Goal: Task Accomplishment & Management: Complete application form

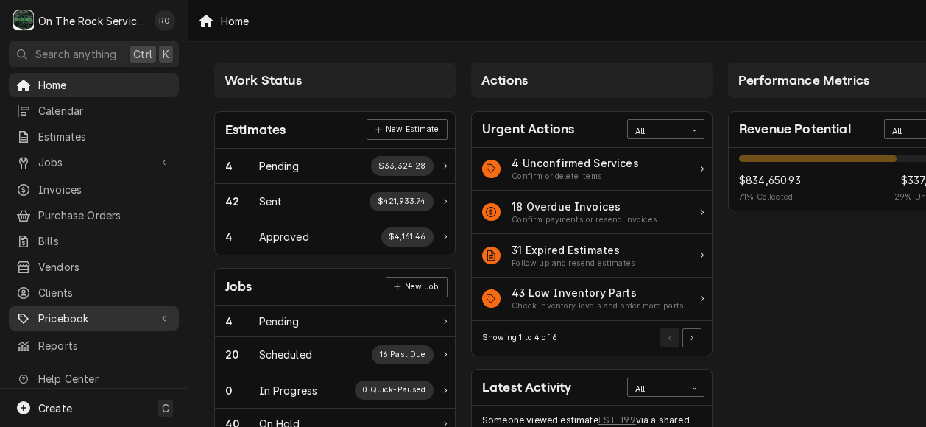
scroll to position [20, 0]
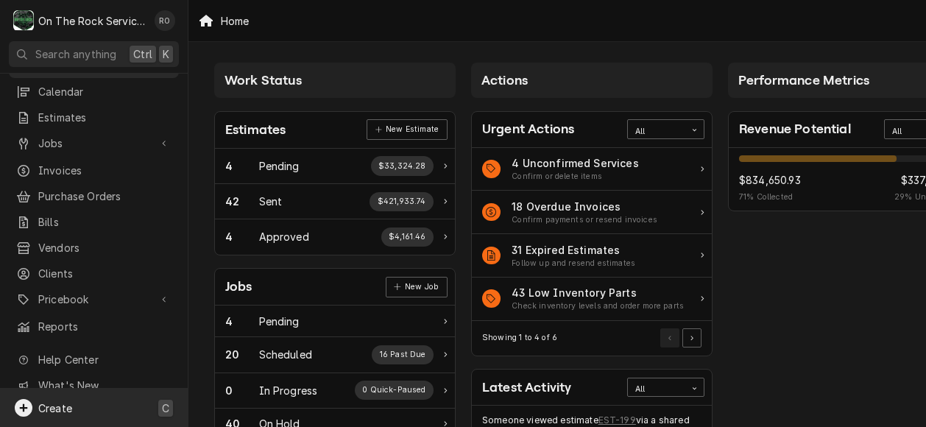
click at [74, 402] on div "Create C" at bounding box center [94, 407] width 188 height 38
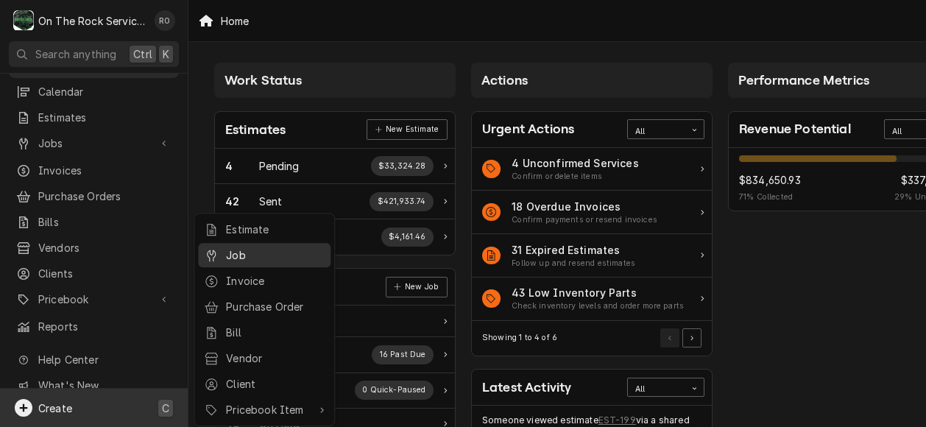
click at [240, 248] on div "Job" at bounding box center [275, 254] width 99 height 15
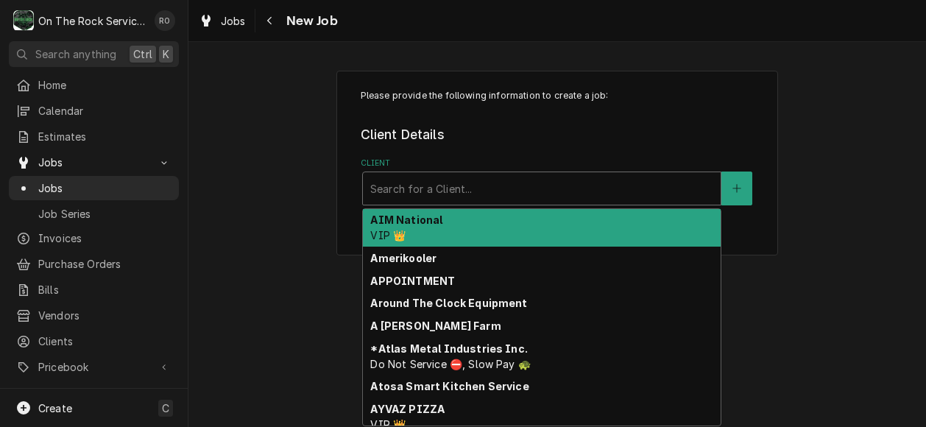
click at [452, 196] on div "Client" at bounding box center [541, 188] width 343 height 26
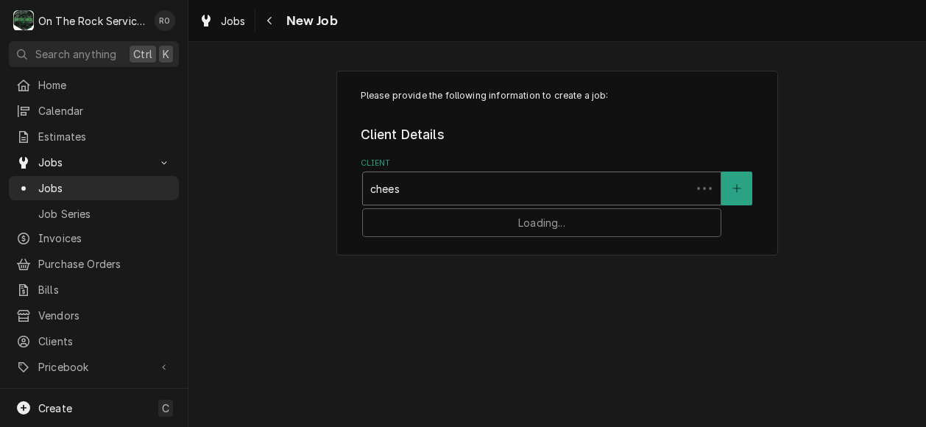
type input "cheese"
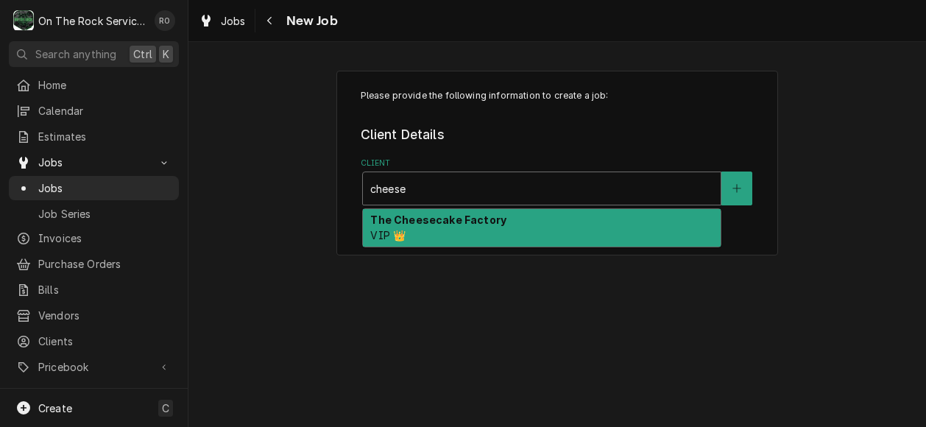
click at [458, 213] on div "The Cheesecake Factory VIP 👑" at bounding box center [542, 228] width 358 height 38
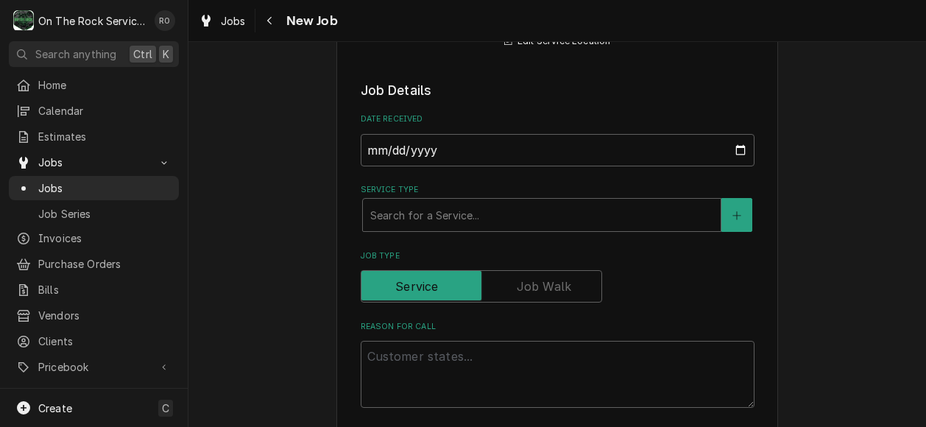
scroll to position [427, 0]
click at [492, 208] on div "Service Type" at bounding box center [541, 214] width 343 height 26
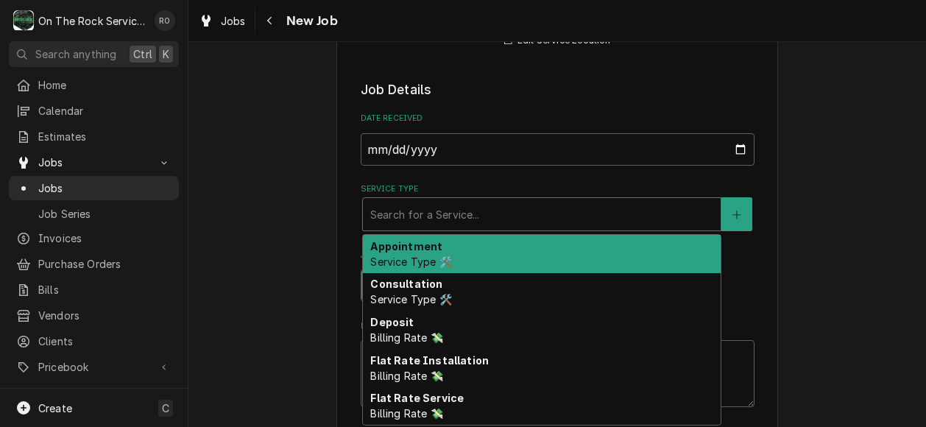
type textarea "x"
type input "s"
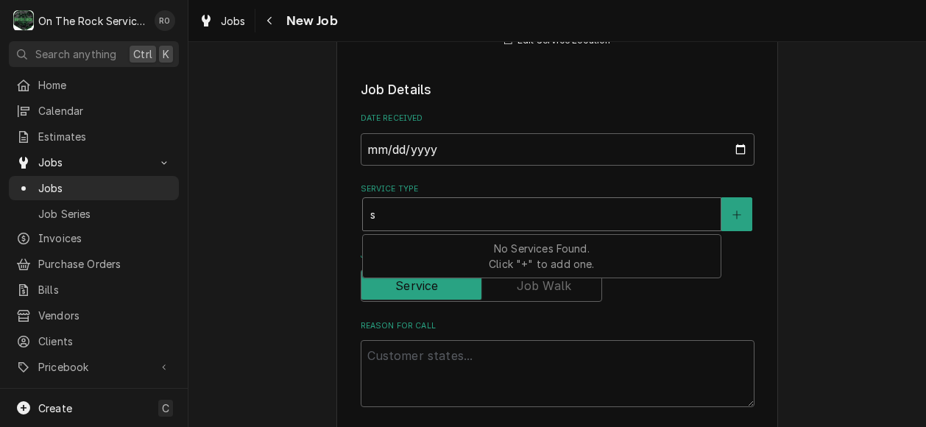
type textarea "x"
type input "se"
type textarea "x"
type input "ser"
type textarea "x"
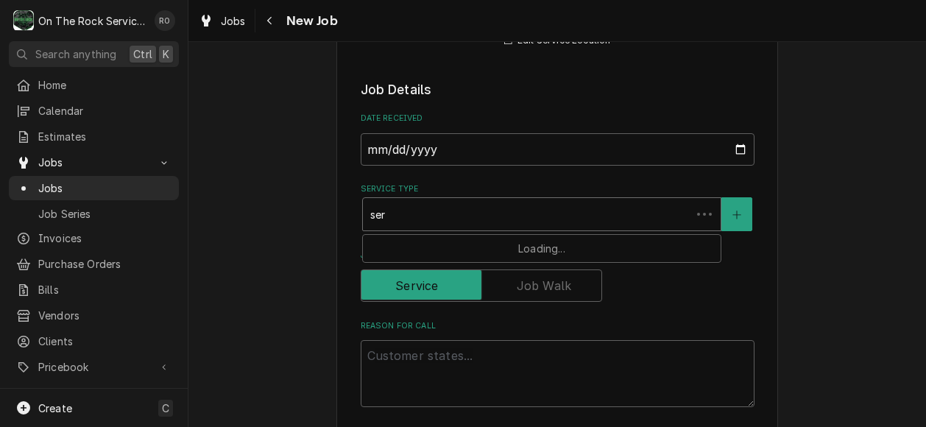
type input "serv"
type textarea "x"
type input "servic"
type textarea "x"
type input "service"
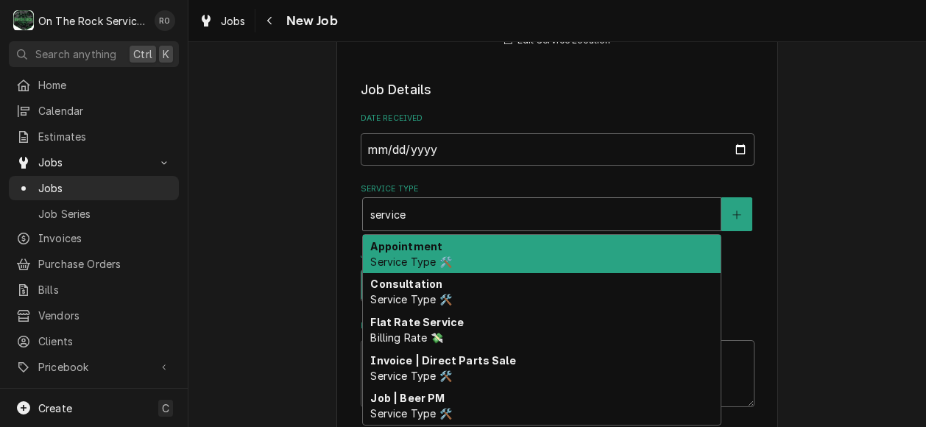
type textarea "x"
type input "service"
type textarea "x"
type input "service c"
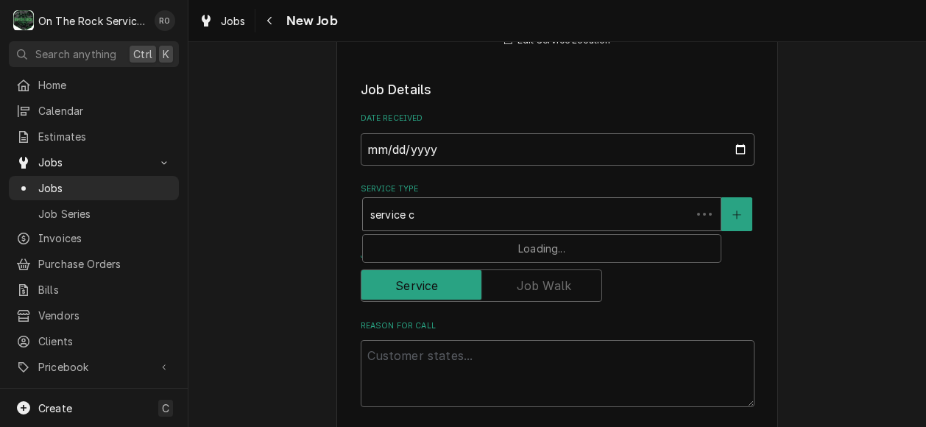
type textarea "x"
type input "service ca"
type textarea "x"
type input "service cal"
type textarea "x"
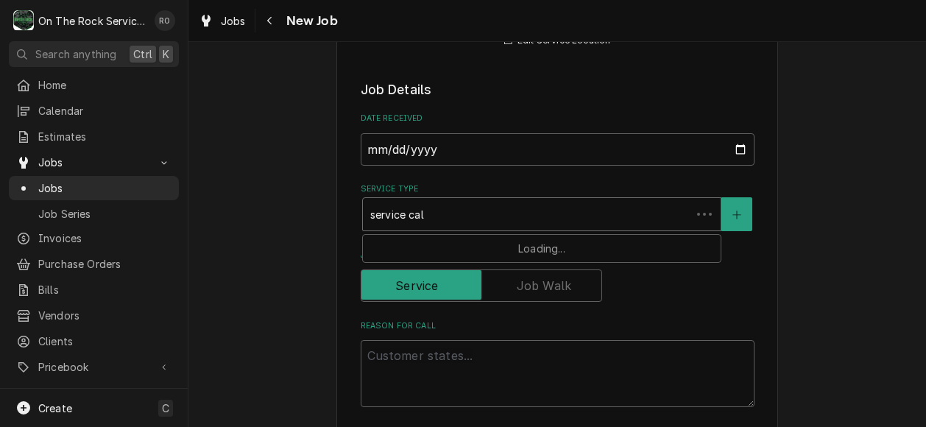
type input "service call"
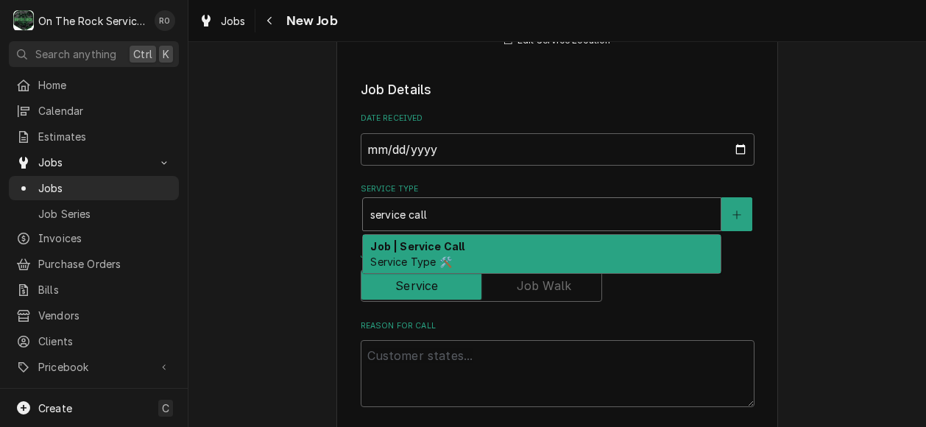
click at [489, 251] on div "Job | Service Call Service Type 🛠️" at bounding box center [542, 254] width 358 height 38
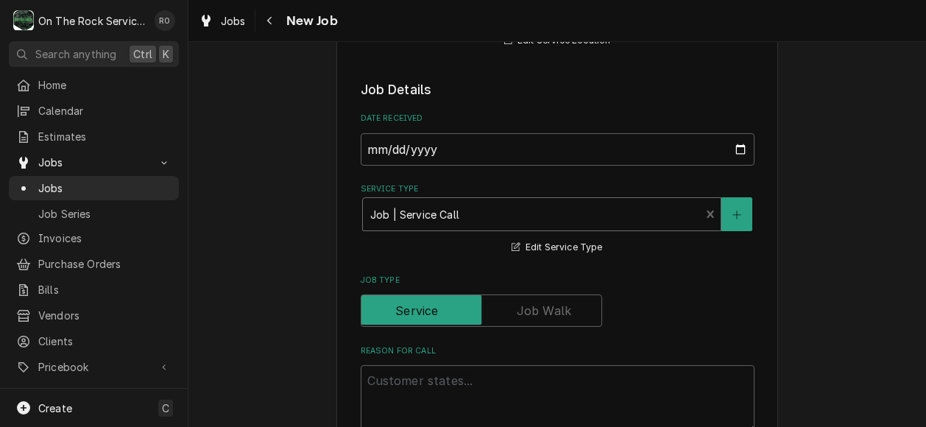
scroll to position [568, 0]
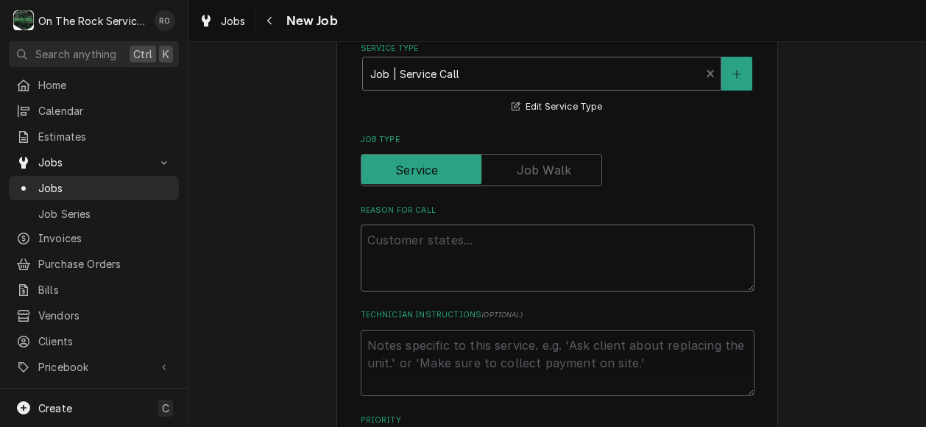
click at [395, 230] on textarea "Reason For Call" at bounding box center [557, 257] width 394 height 67
paste textarea "323556401 Tracking"
type textarea "x"
type textarea "323556401 Tracking"
drag, startPoint x: 360, startPoint y: 256, endPoint x: 434, endPoint y: 254, distance: 73.6
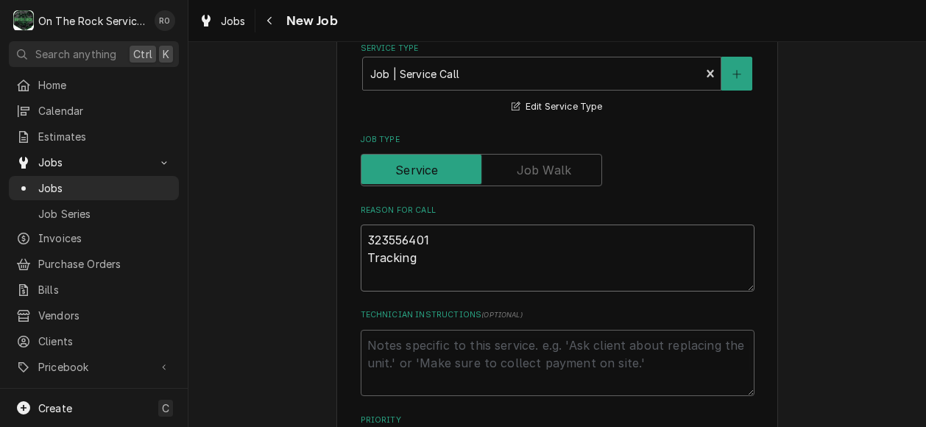
click at [434, 254] on textarea "323556401 Tracking" at bounding box center [557, 257] width 394 height 67
type textarea "x"
type textarea "323556401"
click at [360, 239] on textarea "323556401" at bounding box center [557, 257] width 394 height 67
paste textarea "Tracking"
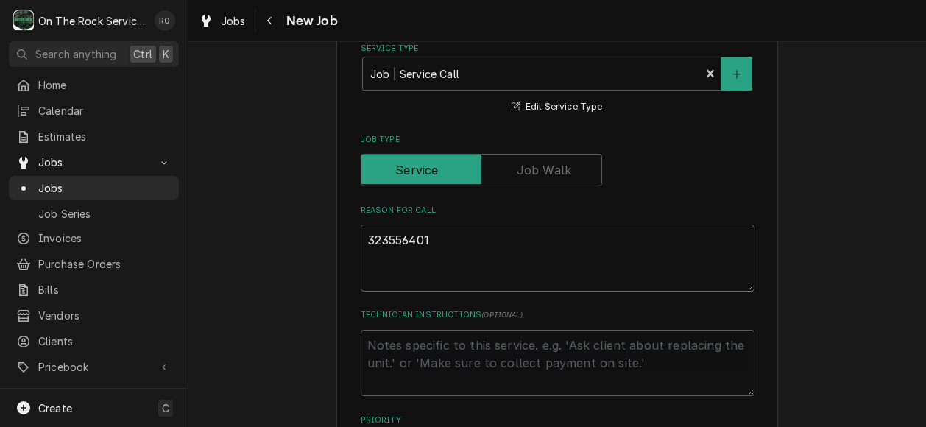
type textarea "x"
type textarea "Tracking323556401"
type textarea "x"
type textarea "Tracking 323556401"
click at [524, 236] on textarea "Tracking 323556401" at bounding box center [557, 257] width 394 height 67
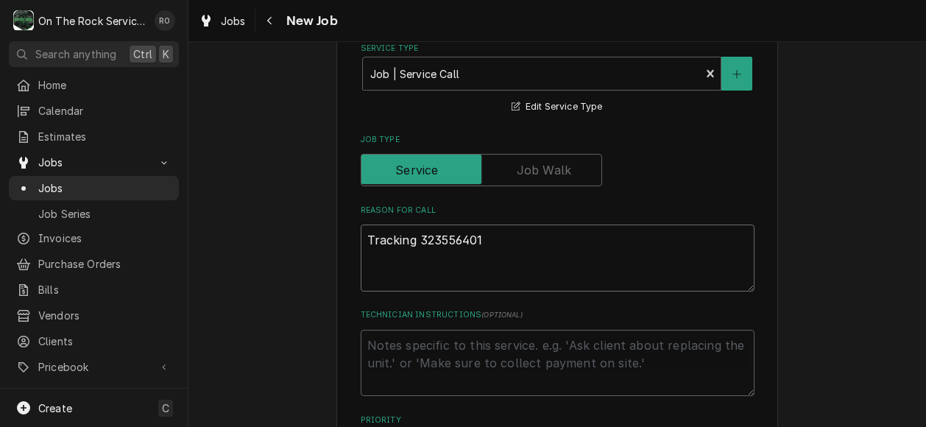
type textarea "x"
type textarea "Tracking 323556401\"
type textarea "x"
type textarea "Tracking 323556401"
type textarea "x"
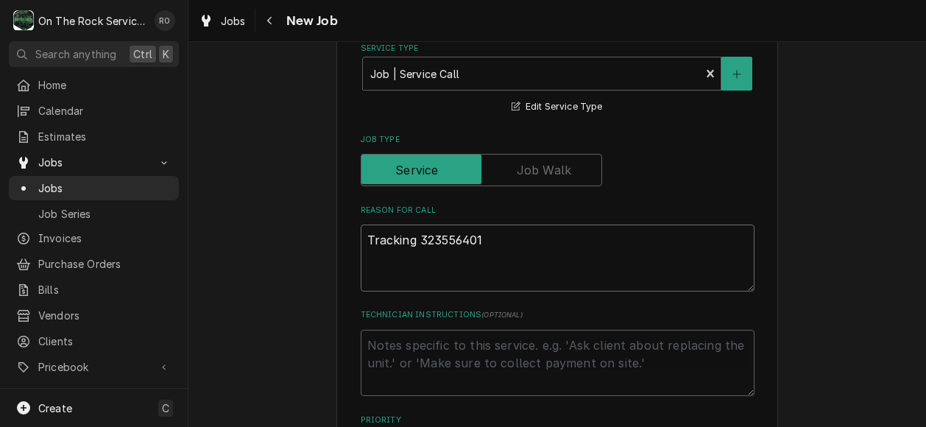
type textarea "Tracking 323556401"
type textarea "x"
type textarea "Tracking 323556401 N"
type textarea "x"
type textarea "Tracking 323556401 NT"
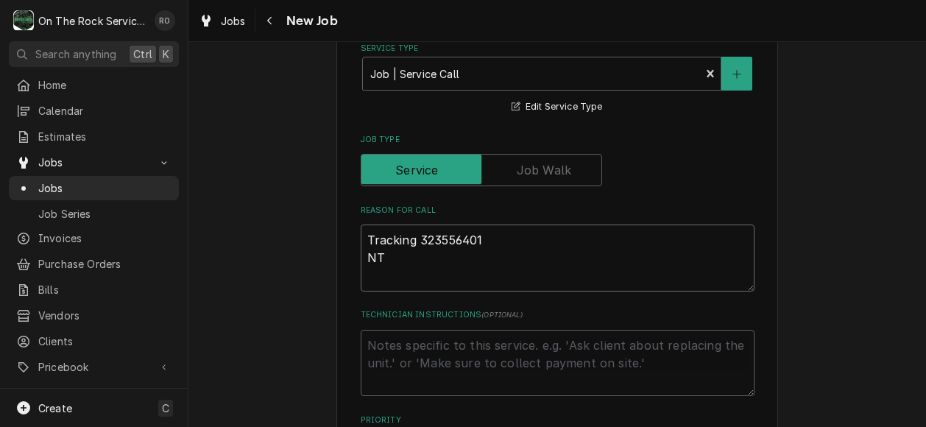
type textarea "x"
type textarea "Tracking 323556401 NTE"
type textarea "x"
type textarea "Tracking 323556401 NTE"
type textarea "x"
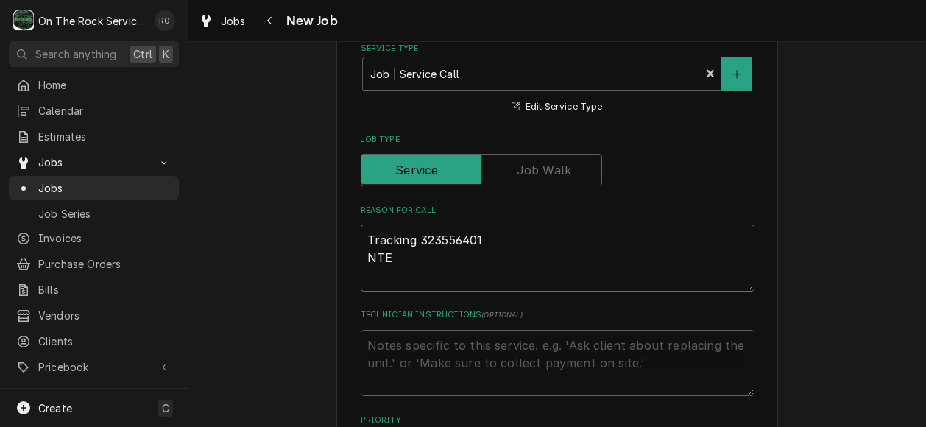
type textarea "Tracking 323556401 NTE $"
type textarea "x"
type textarea "Tracking 323556401 NTE $1"
type textarea "x"
type textarea "Tracking 323556401 NTE $15"
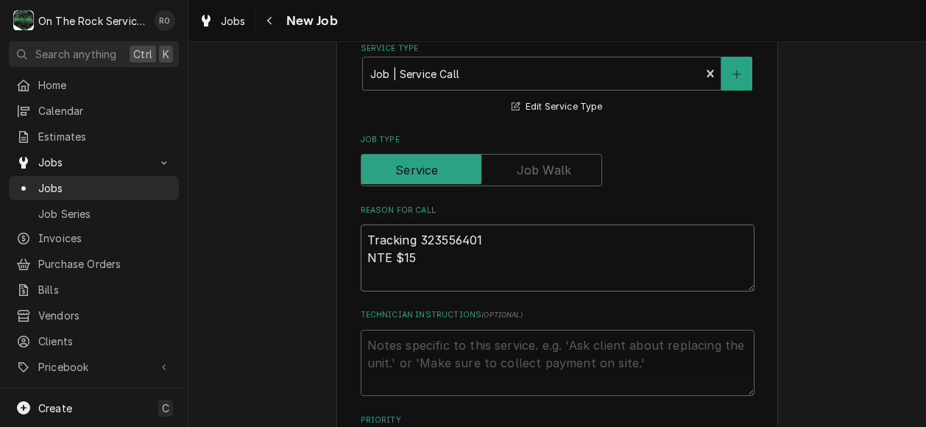
type textarea "x"
type textarea "Tracking 323556401 NTE $150"
type textarea "x"
type textarea "Tracking 323556401 NTE $1500"
type textarea "x"
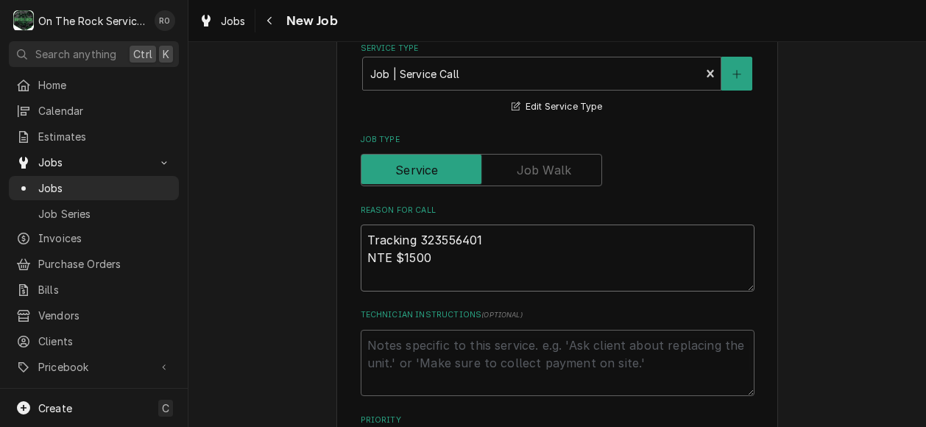
type textarea "Tracking 323556401 NTE $1500"
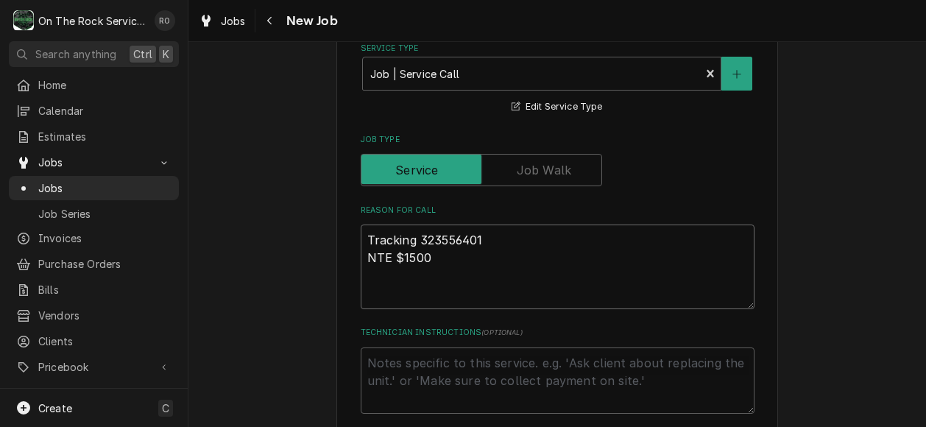
type textarea "x"
type textarea "Tracking 323556401 NTE $1500"
paste textarea "Description KITCHEN / Kitchen/Bar/Bakery Equipment / Griddle/Flat Top-Prep Kitc…"
type textarea "x"
type textarea "Tracking 323556401 NTE $1500 Description KITCHEN / Kitchen/Bar/Bakery Equipment…"
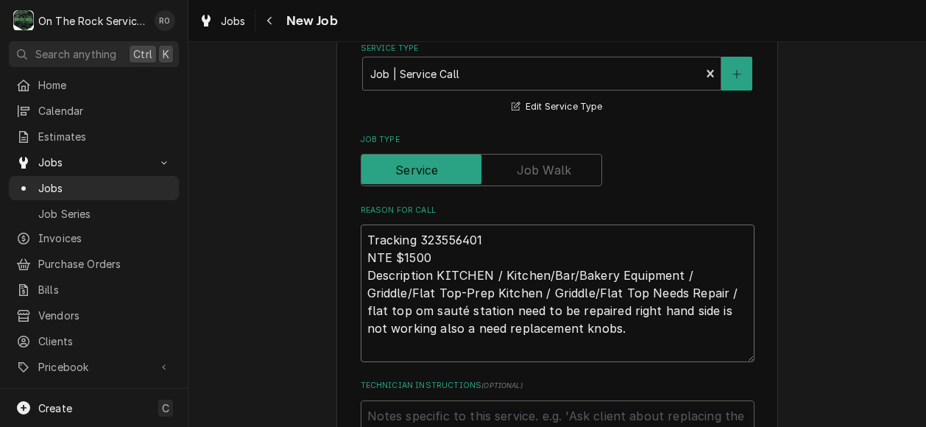
type textarea "x"
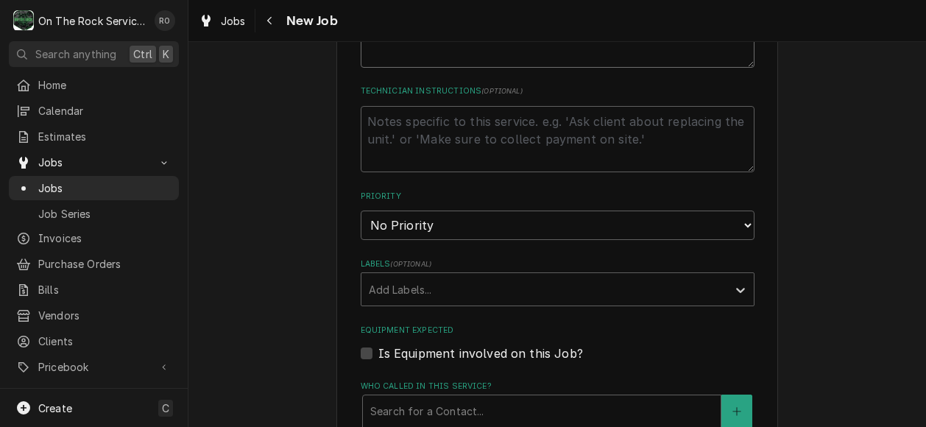
scroll to position [862, 0]
type textarea "Tracking 323556401 NTE $1500 Description KITCHEN / Kitchen/Bar/Bakery Equipment…"
click at [675, 230] on select "No Priority Urgent High Medium Low" at bounding box center [557, 225] width 394 height 29
select select "1"
click at [360, 212] on select "No Priority Urgent High Medium Low" at bounding box center [557, 225] width 394 height 29
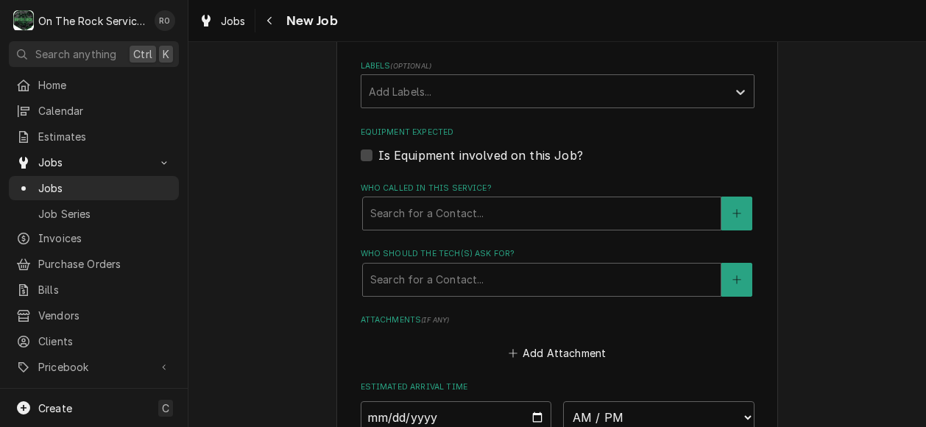
scroll to position [1061, 0]
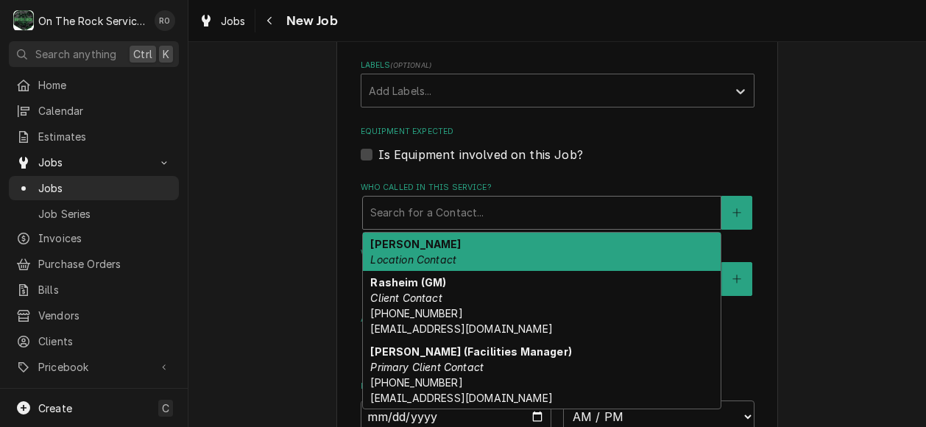
click at [460, 199] on div "Search for a Contact..." at bounding box center [542, 212] width 358 height 32
click at [516, 210] on div "Who called in this service?" at bounding box center [541, 212] width 343 height 26
click at [506, 258] on div "[PERSON_NAME] Location Contact" at bounding box center [542, 251] width 358 height 38
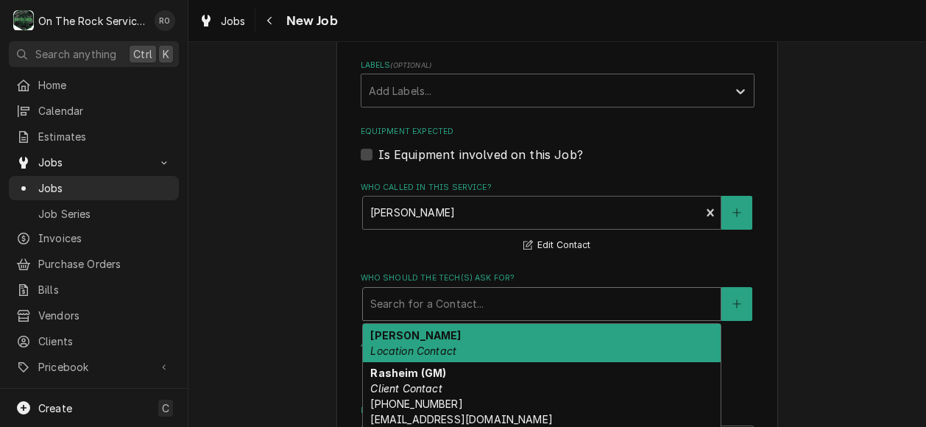
click at [502, 300] on div "Who should the tech(s) ask for?" at bounding box center [541, 304] width 343 height 26
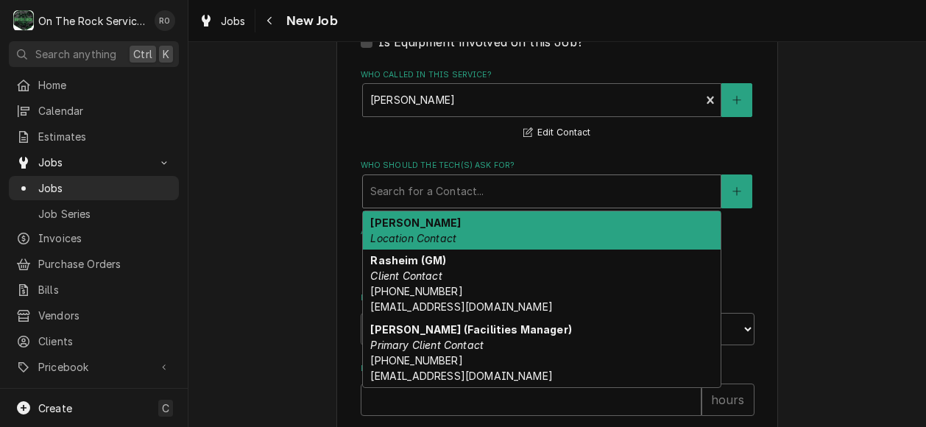
scroll to position [1174, 0]
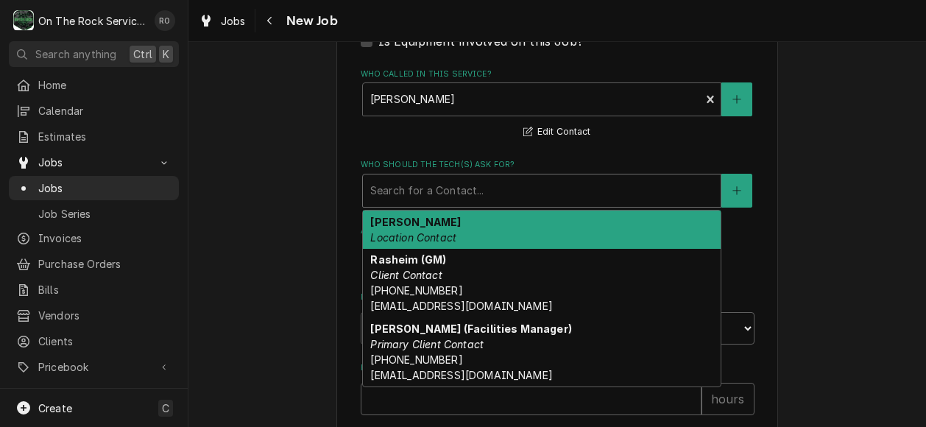
click at [524, 233] on div "[PERSON_NAME] Location Contact" at bounding box center [542, 229] width 358 height 38
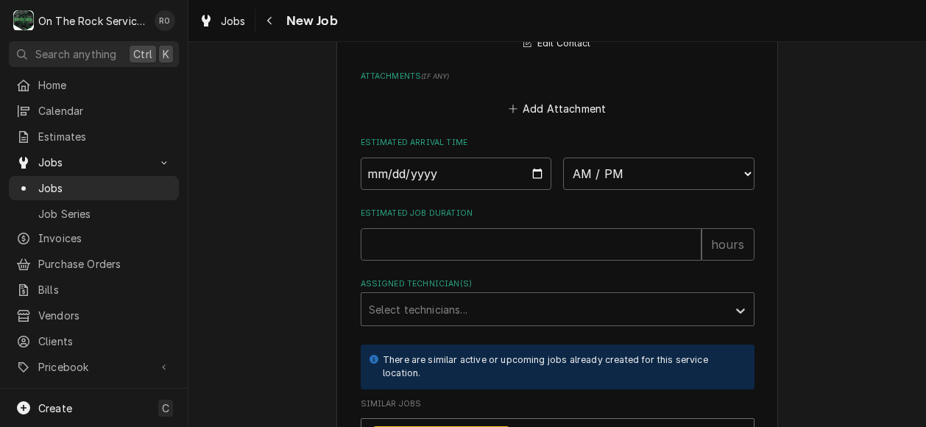
scroll to position [1354, 0]
click at [483, 247] on input "Estimated Job Duration" at bounding box center [530, 243] width 341 height 32
type textarea "x"
type input "2"
type textarea "x"
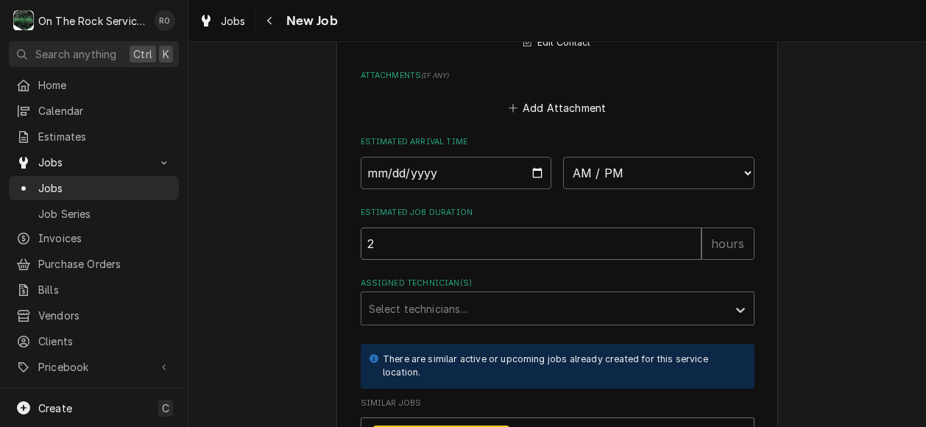
type input "2"
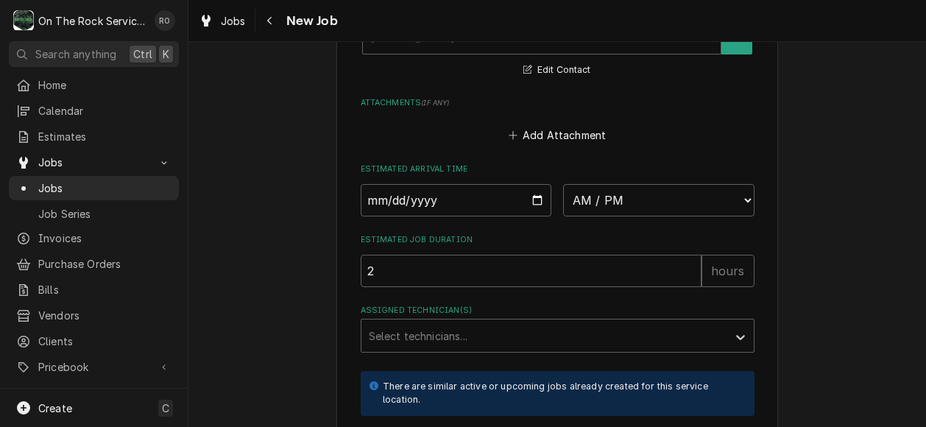
scroll to position [1319, 0]
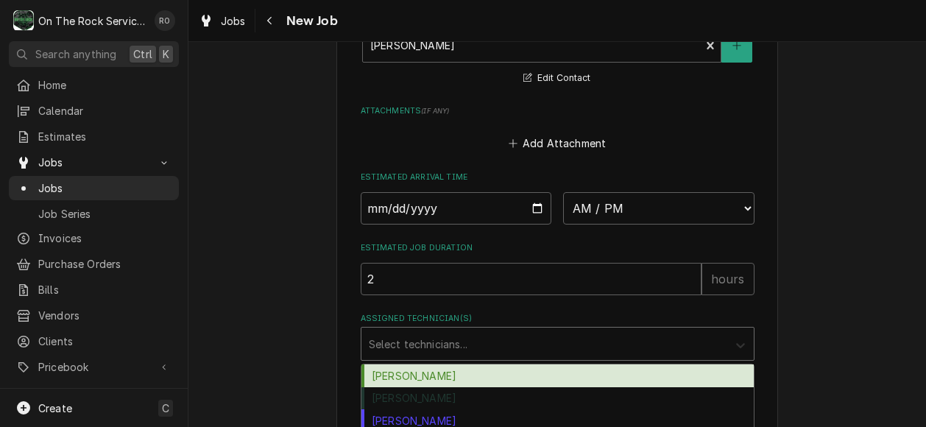
click at [731, 338] on div "Assigned Technician(s)" at bounding box center [740, 344] width 26 height 28
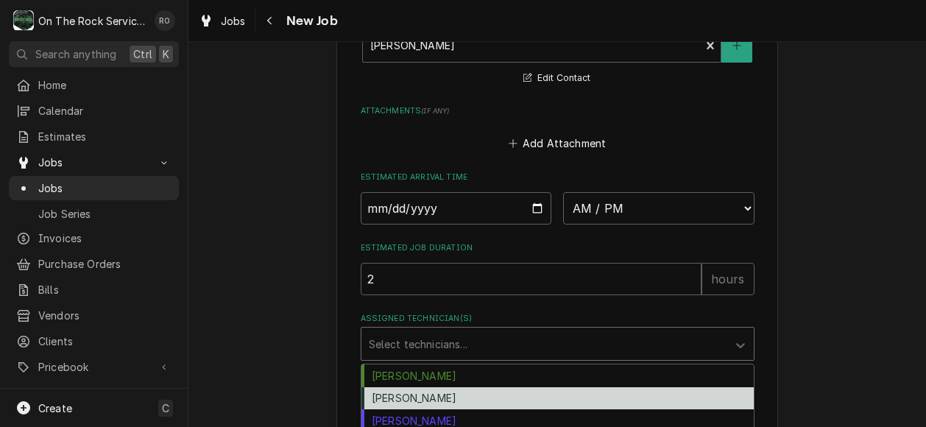
click at [603, 389] on div "[PERSON_NAME]" at bounding box center [557, 398] width 392 height 23
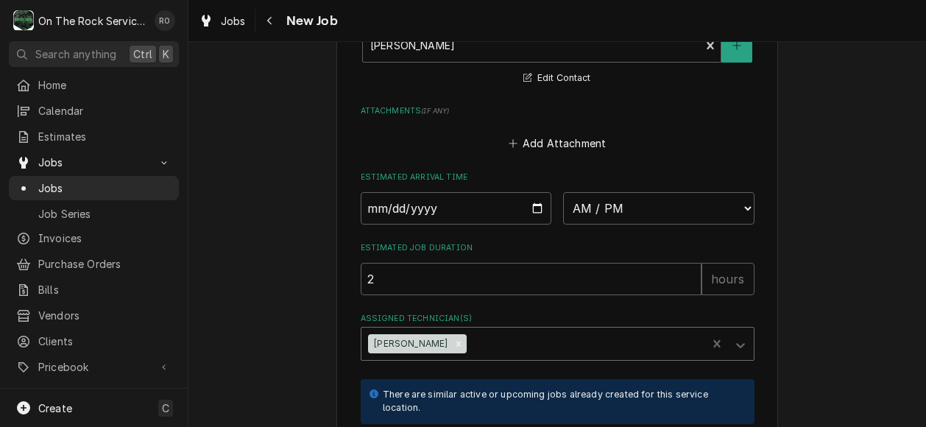
type textarea "x"
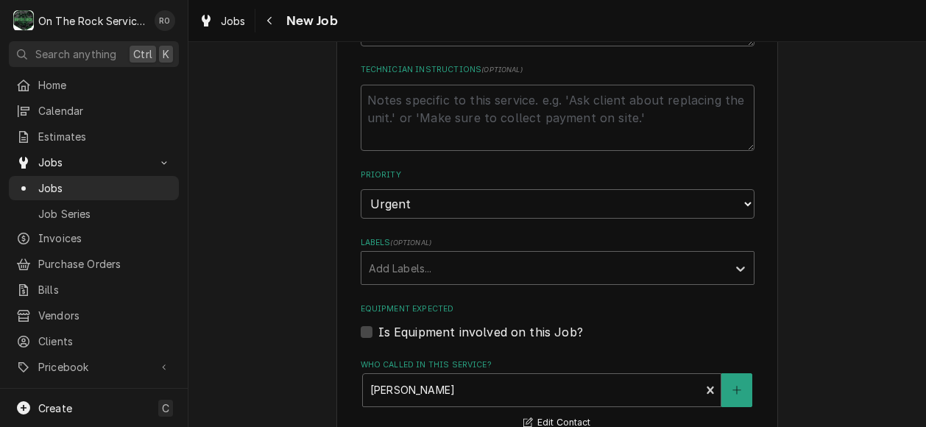
scroll to position [883, 0]
click at [368, 330] on div "Is Equipment involved on this Job?" at bounding box center [557, 333] width 394 height 18
click at [352, 331] on div "Please provide the following information to create a job: Client Details Client…" at bounding box center [556, 139] width 441 height 1903
click at [378, 335] on label "Is Equipment involved on this Job?" at bounding box center [480, 333] width 205 height 18
click at [378, 335] on input "Equipment Expected" at bounding box center [575, 340] width 394 height 32
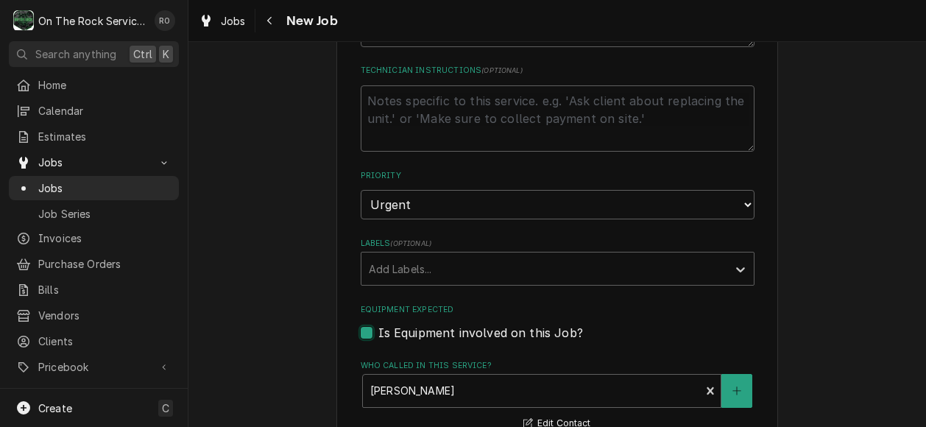
checkbox input "true"
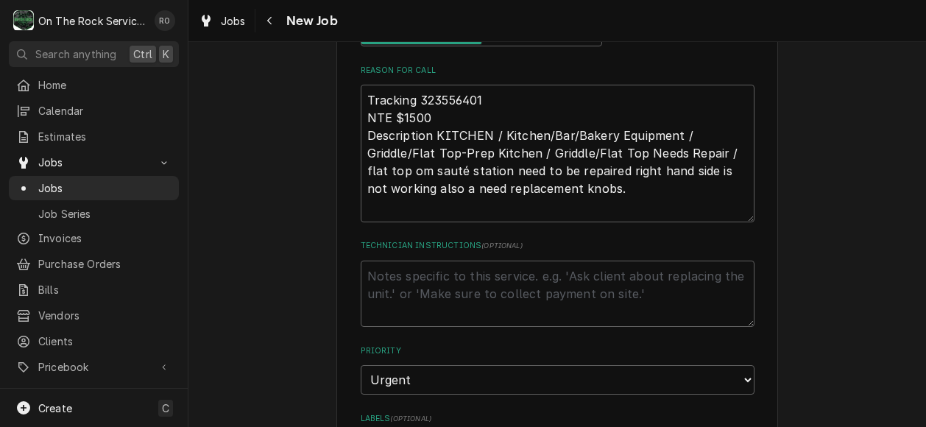
scroll to position [710, 0]
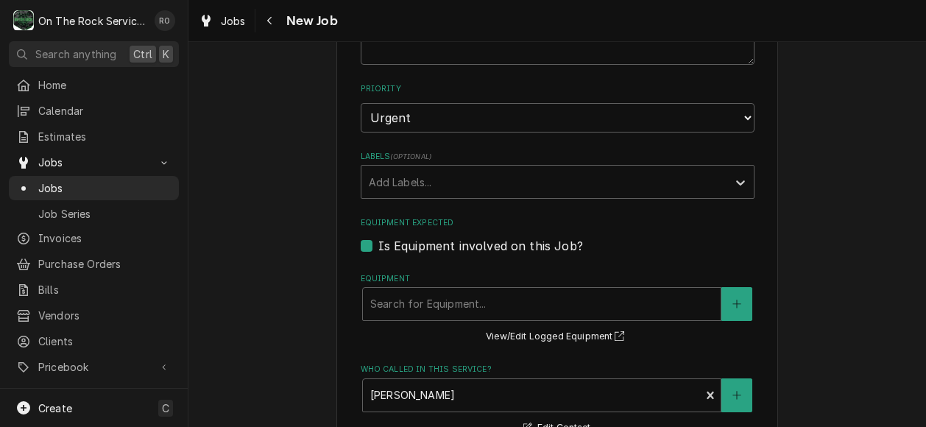
click at [594, 298] on div "Equipment" at bounding box center [541, 304] width 343 height 26
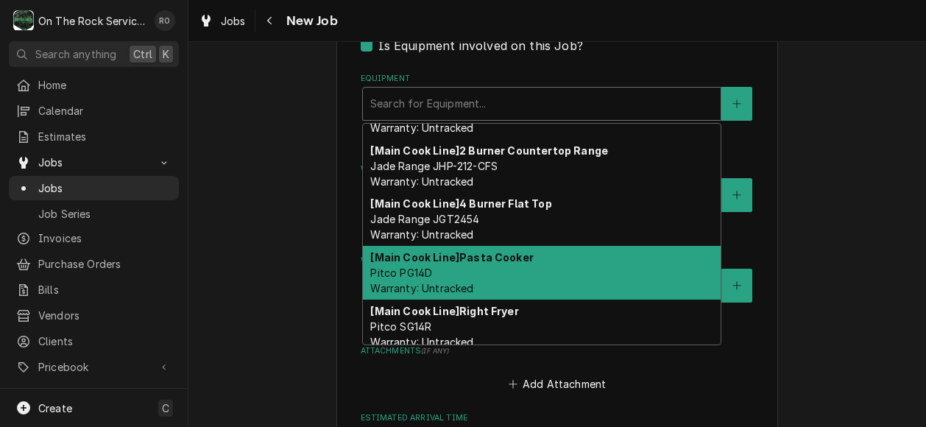
scroll to position [1054, 0]
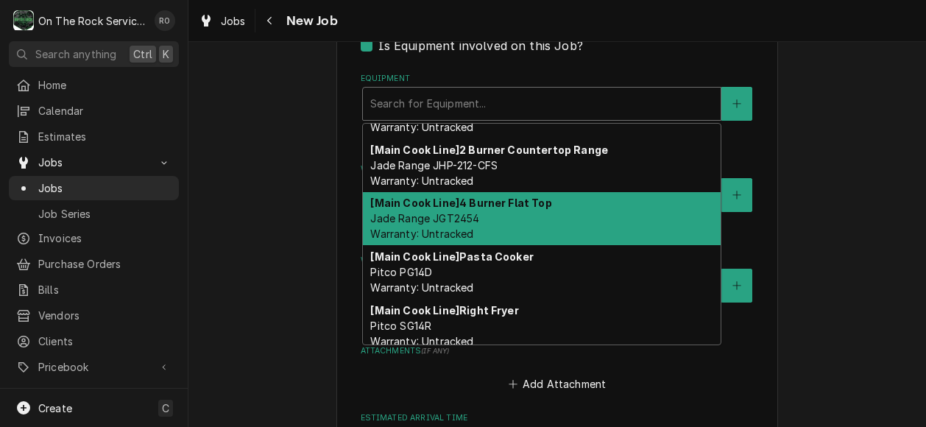
click at [578, 233] on div "[Main Cook Line] 4 Burner Flat Top Jade Range JGT2454 Warranty: Untracked" at bounding box center [542, 219] width 358 height 54
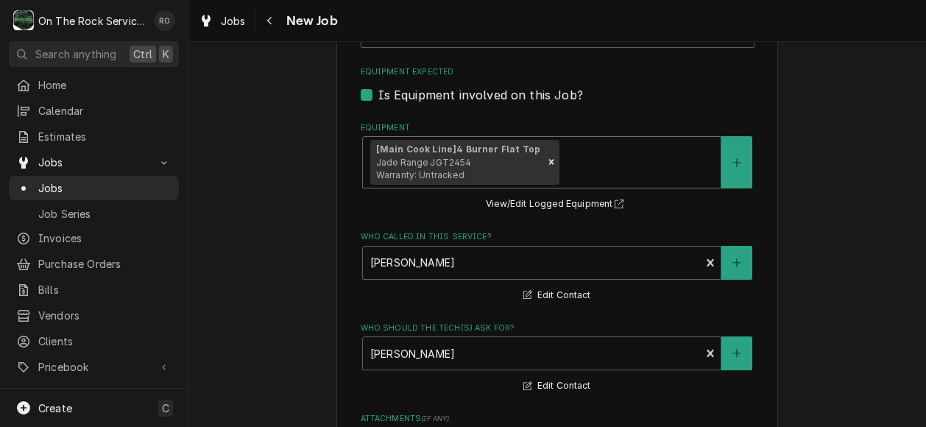
scroll to position [1122, 0]
click at [607, 146] on div "[Main Cook Line] 4 Burner Flat Top Jade Range JGT2454 Warranty: Untracked" at bounding box center [542, 160] width 358 height 51
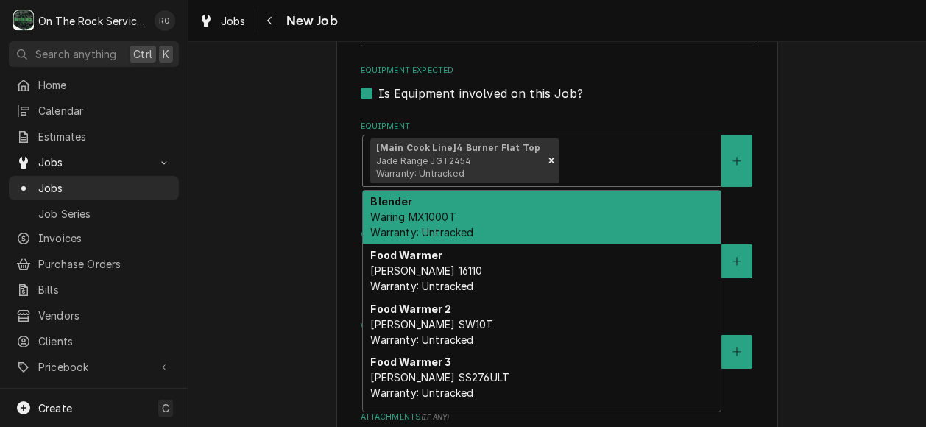
type textarea "x"
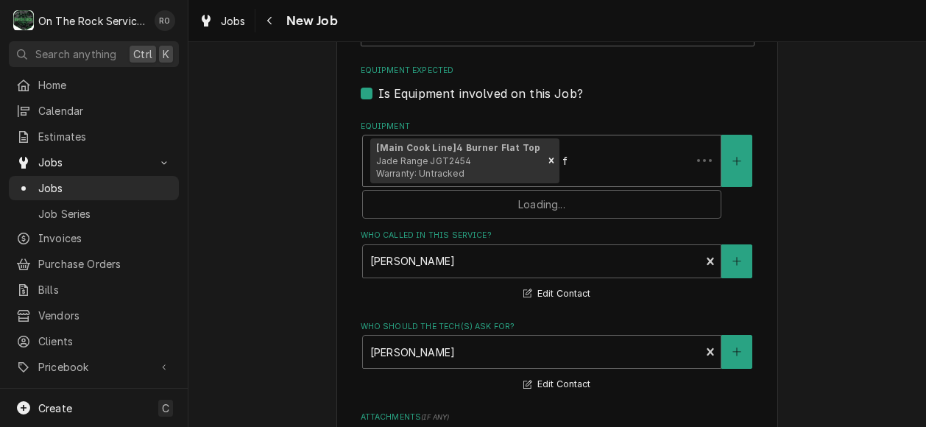
type input "fl"
type textarea "x"
type input "fla"
type textarea "x"
type input "flat"
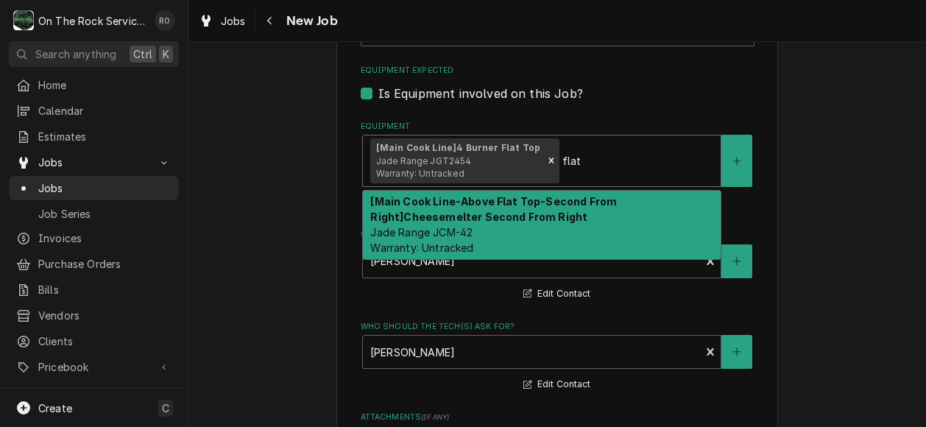
type textarea "x"
type input "fla"
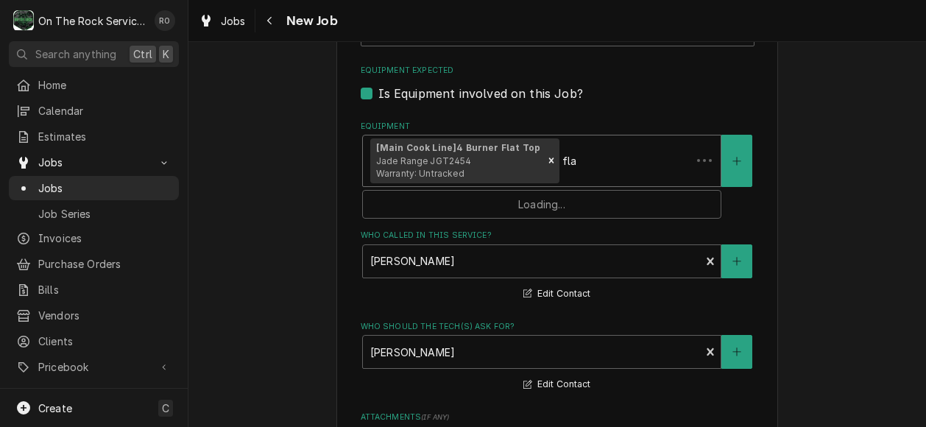
type textarea "x"
type input "fl"
type textarea "x"
type input "f"
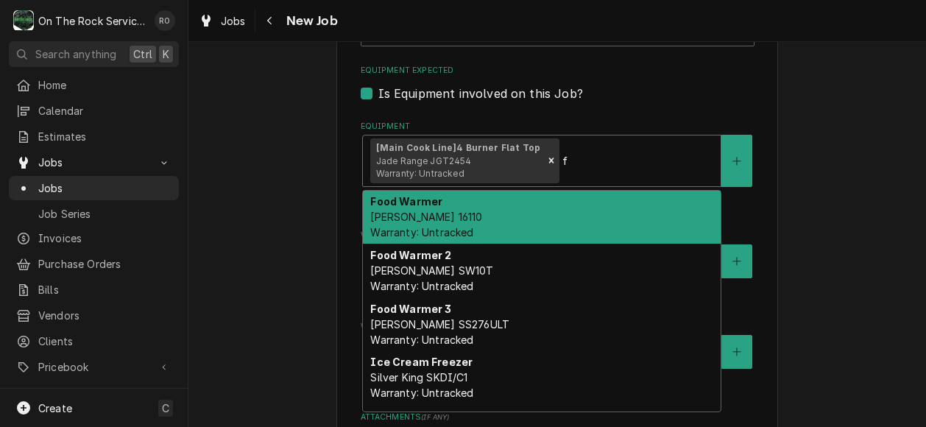
type textarea "x"
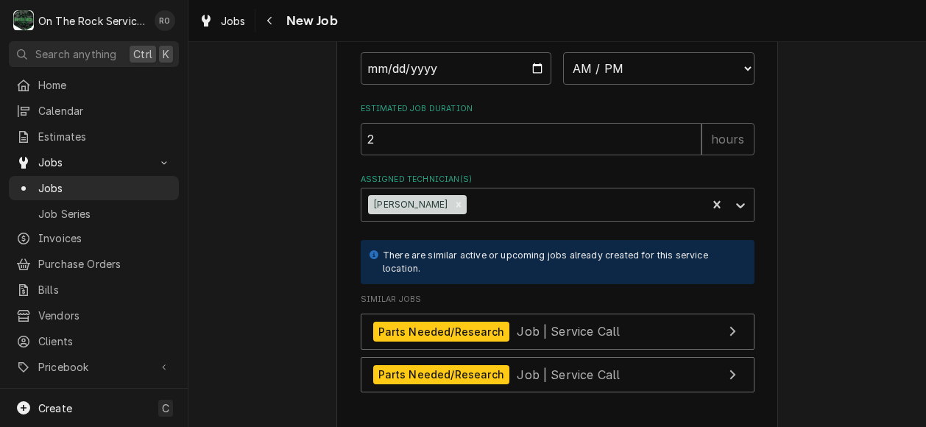
scroll to position [1594, 0]
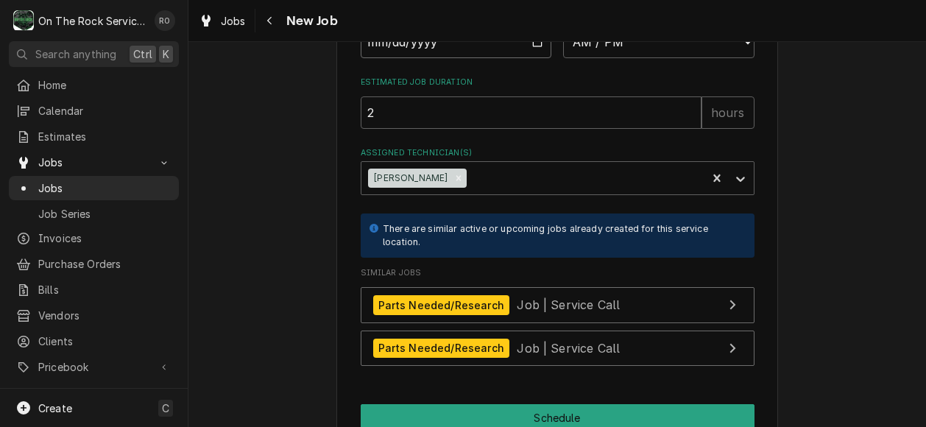
click at [531, 43] on input "Date" at bounding box center [455, 42] width 191 height 32
type input "[DATE]"
type textarea "x"
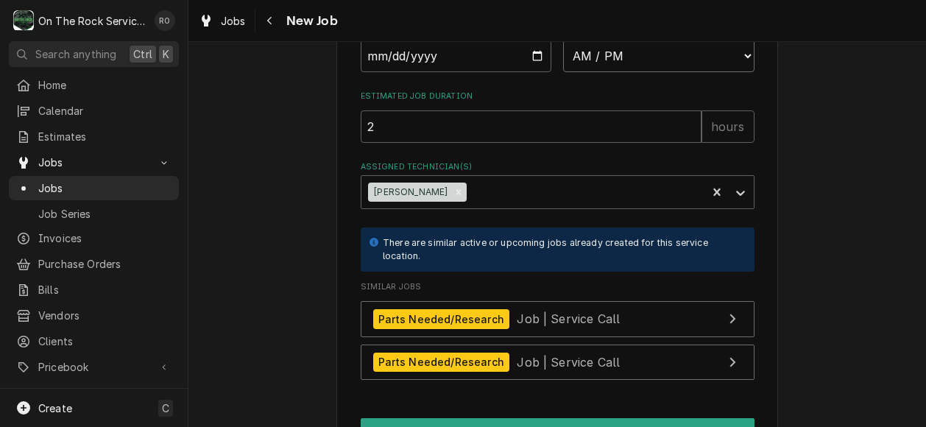
click at [720, 54] on select "AM / PM 6:00 AM 6:15 AM 6:30 AM 6:45 AM 7:00 AM 7:15 AM 7:30 AM 7:45 AM 8:00 AM…" at bounding box center [658, 56] width 191 height 32
select select "08:00:00"
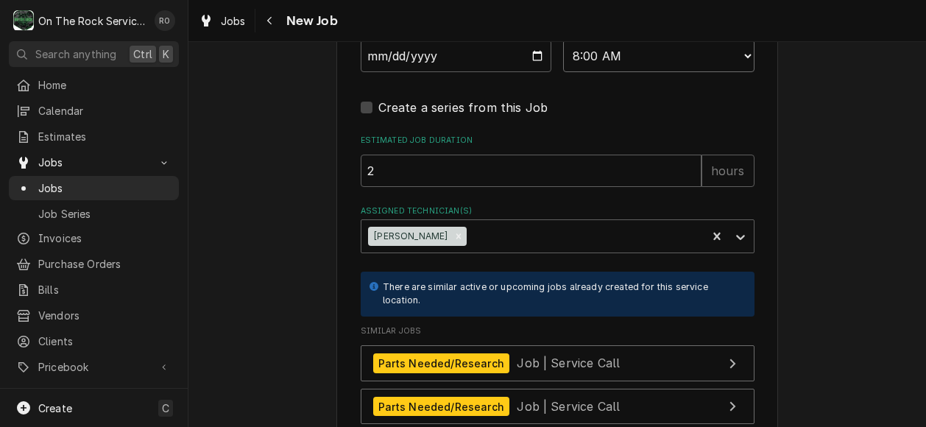
scroll to position [1716, 0]
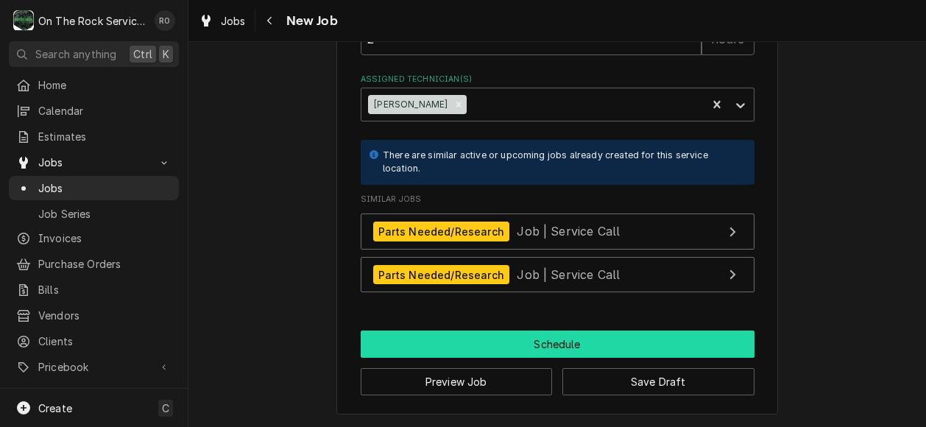
click at [512, 336] on button "Schedule" at bounding box center [557, 343] width 394 height 27
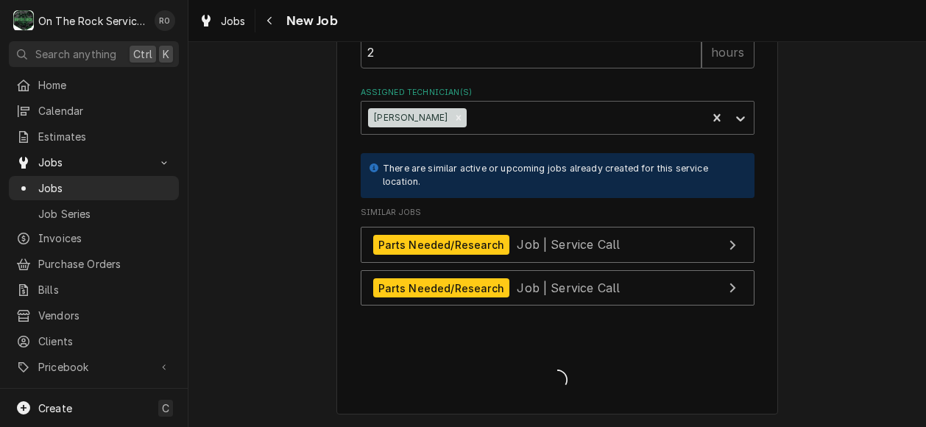
scroll to position [1702, 0]
type textarea "x"
